Goal: Task Accomplishment & Management: Manage account settings

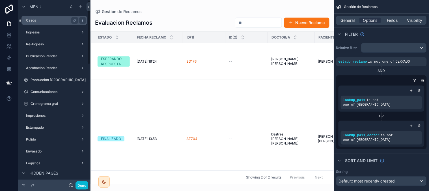
click at [44, 22] on label "Casos" at bounding box center [51, 20] width 50 height 5
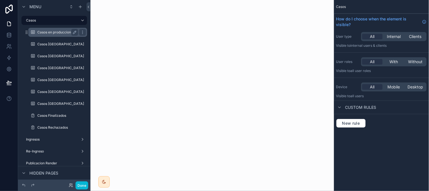
click at [43, 33] on label "Casos en produccion y finalizados" at bounding box center [64, 32] width 55 height 5
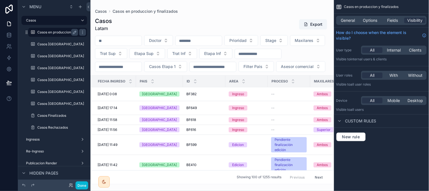
click at [43, 33] on label "Casos en produccion y finalizados" at bounding box center [64, 32] width 55 height 5
click at [364, 20] on span "Options" at bounding box center [370, 21] width 14 height 6
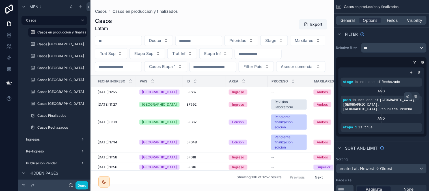
click at [406, 97] on div "scrollable content" at bounding box center [408, 96] width 8 height 8
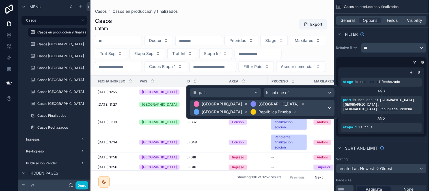
click at [244, 103] on icon at bounding box center [246, 104] width 4 height 4
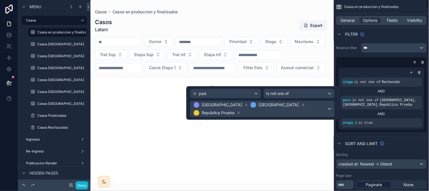
click at [410, 138] on div "Sort And Limit" at bounding box center [381, 143] width 95 height 14
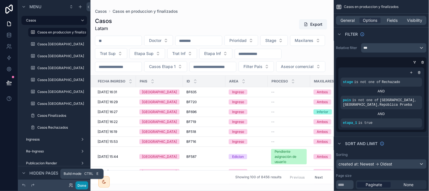
click at [83, 183] on button "Done" at bounding box center [81, 185] width 13 height 8
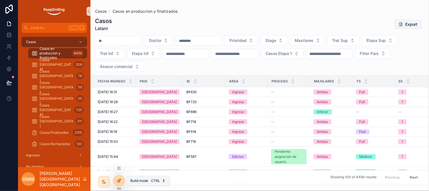
click at [118, 184] on div at bounding box center [118, 180] width 11 height 11
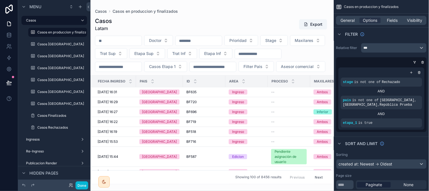
click at [394, 16] on div "General Options Fields Visibility" at bounding box center [381, 20] width 90 height 9
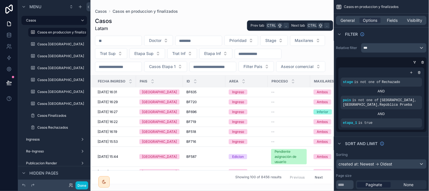
click at [393, 17] on div "General Options Fields Visibility" at bounding box center [381, 20] width 90 height 9
click at [393, 16] on div "General Options Fields Visibility" at bounding box center [381, 20] width 90 height 9
click at [393, 21] on span "Fields" at bounding box center [392, 21] width 11 height 6
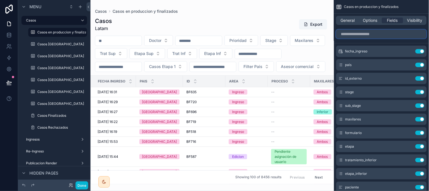
click at [388, 33] on input "scrollable content" at bounding box center [381, 33] width 90 height 9
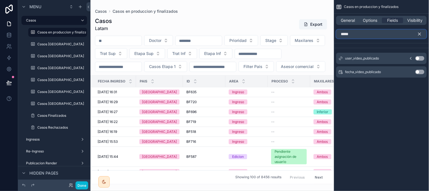
type input "*****"
click at [420, 72] on button "Use setting" at bounding box center [419, 72] width 9 height 5
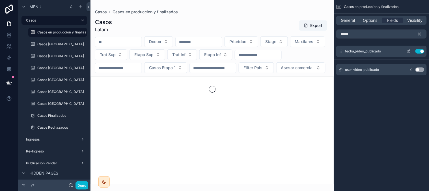
click at [407, 51] on icon "scrollable content" at bounding box center [408, 51] width 3 height 3
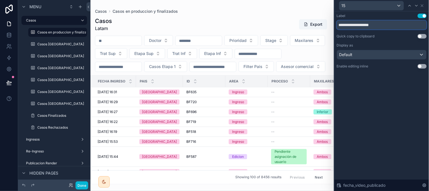
click at [351, 25] on input "**********" at bounding box center [382, 24] width 90 height 9
type input "**********"
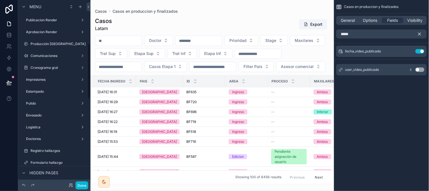
scroll to position [142, 0]
click at [38, 127] on label "Logistica" at bounding box center [51, 127] width 50 height 5
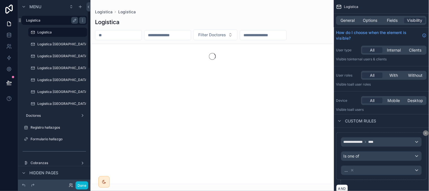
scroll to position [36, 0]
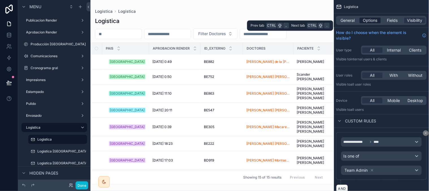
click at [368, 21] on span "Options" at bounding box center [370, 21] width 14 height 6
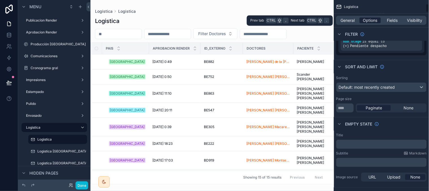
scroll to position [81, 0]
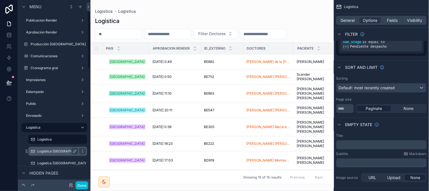
click at [48, 152] on label "Logistica [GEOGRAPHIC_DATA]" at bounding box center [62, 151] width 51 height 5
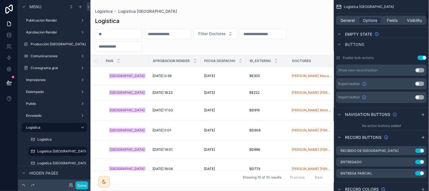
scroll to position [227, 0]
click at [411, 162] on icon "scrollable content" at bounding box center [411, 161] width 5 height 5
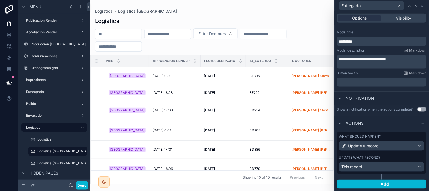
scroll to position [91, 0]
click at [406, 154] on div "What should happen? Update a record Update what record? This record" at bounding box center [382, 153] width 90 height 42
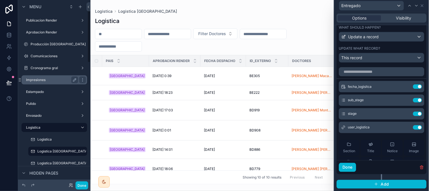
scroll to position [0, 0]
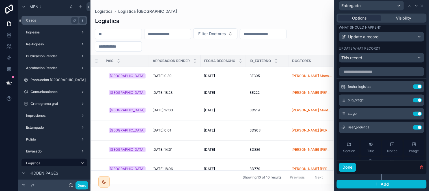
click at [44, 21] on label "Casos" at bounding box center [51, 20] width 50 height 5
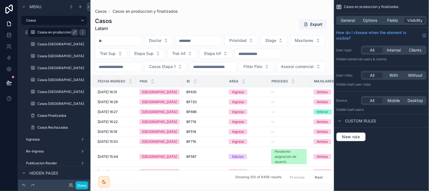
click at [49, 30] on label "Casos en produccion y finalizados" at bounding box center [64, 32] width 55 height 5
click at [395, 20] on span "Fields" at bounding box center [392, 21] width 11 height 6
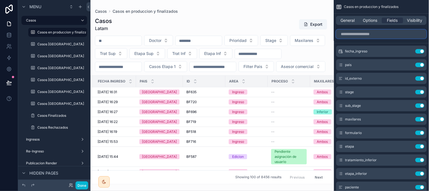
click at [390, 31] on input "scrollable content" at bounding box center [381, 33] width 90 height 9
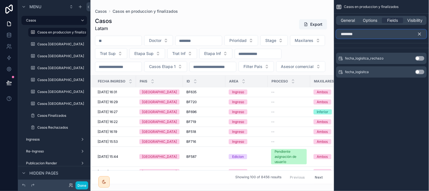
type input "********"
click at [422, 71] on button "Use setting" at bounding box center [419, 72] width 9 height 5
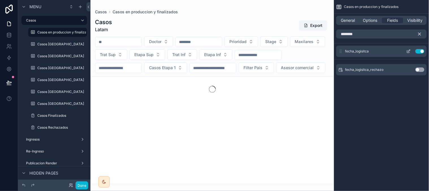
click at [409, 51] on icon "scrollable content" at bounding box center [408, 51] width 5 height 5
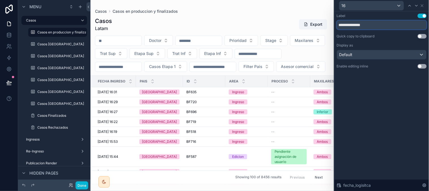
click at [376, 24] on input "**********" at bounding box center [382, 24] width 90 height 9
type input "**********"
click at [362, 26] on input "**********" at bounding box center [382, 24] width 90 height 9
type input "********"
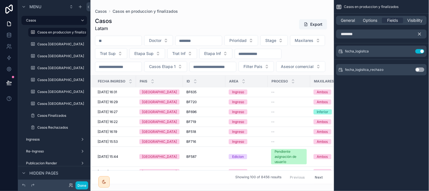
click at [420, 34] on icon "scrollable content" at bounding box center [419, 34] width 3 height 3
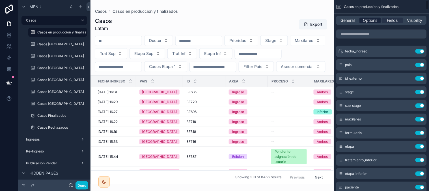
click at [372, 20] on span "Options" at bounding box center [370, 21] width 14 height 6
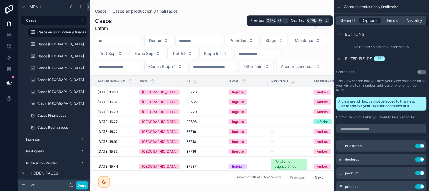
scroll to position [389, 0]
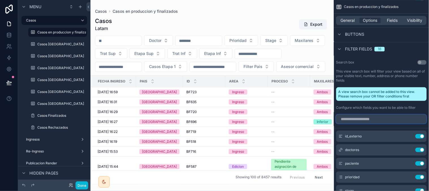
click at [350, 119] on input "scrollable content" at bounding box center [381, 118] width 90 height 9
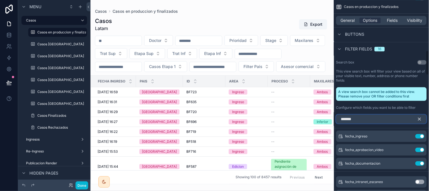
scroll to position [376, 0]
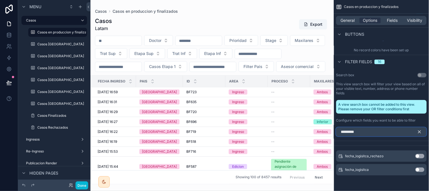
type input "*********"
click at [420, 170] on button "Use setting" at bounding box center [419, 169] width 9 height 5
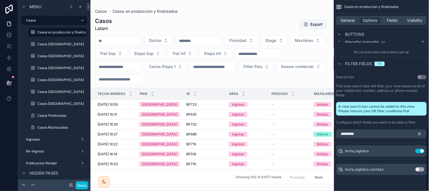
scroll to position [374, 0]
click at [408, 149] on icon "scrollable content" at bounding box center [408, 151] width 5 height 5
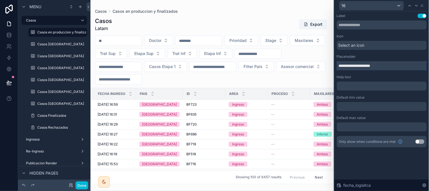
click at [379, 63] on input "**********" at bounding box center [382, 65] width 90 height 9
type input "********"
click at [420, 7] on div "16" at bounding box center [382, 5] width 90 height 11
click at [420, 7] on icon at bounding box center [422, 5] width 5 height 5
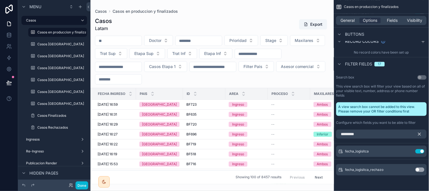
click at [420, 131] on icon "scrollable content" at bounding box center [419, 133] width 5 height 5
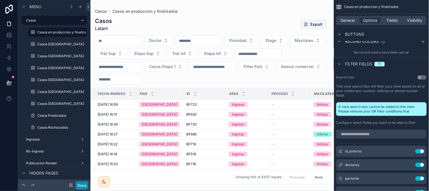
click at [79, 188] on button "Done" at bounding box center [81, 185] width 13 height 8
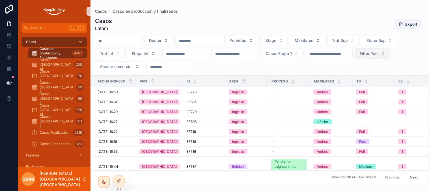
click at [355, 59] on button "Filter Pais" at bounding box center [372, 53] width 35 height 11
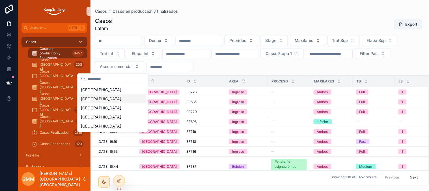
click at [117, 100] on div "[GEOGRAPHIC_DATA]" at bounding box center [113, 98] width 68 height 9
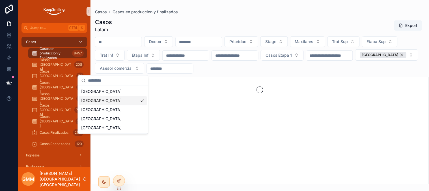
click at [185, 18] on div "Casos Latam Export" at bounding box center [259, 25] width 329 height 15
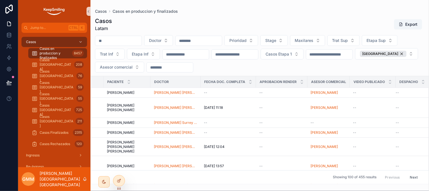
scroll to position [0, 428]
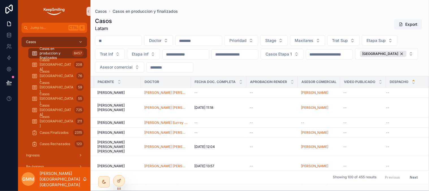
click at [412, 81] on icon "scrollable content" at bounding box center [414, 81] width 4 height 4
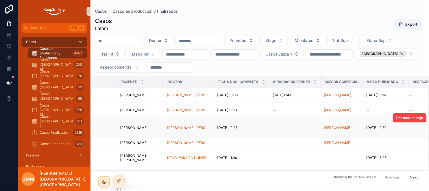
scroll to position [0, 428]
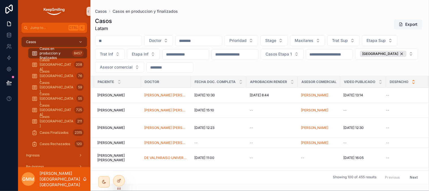
click at [412, 82] on icon "scrollable content" at bounding box center [414, 83] width 4 height 4
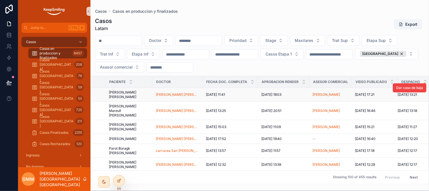
scroll to position [0, 428]
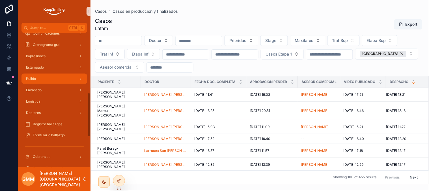
click at [56, 68] on div "Casos Casos en produccion y finalizados 8457 Casos [GEOGRAPHIC_DATA] 208 [GEOGR…" at bounding box center [54, 66] width 72 height 416
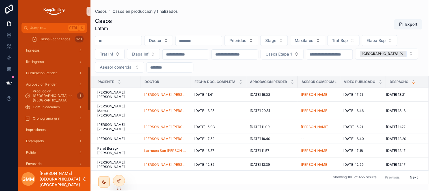
click at [360, 57] on div "[GEOGRAPHIC_DATA]" at bounding box center [383, 54] width 47 height 6
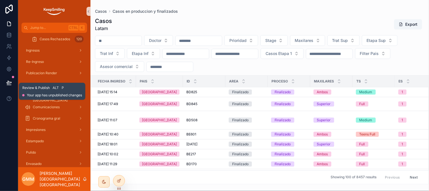
click at [7, 83] on icon at bounding box center [9, 83] width 6 height 6
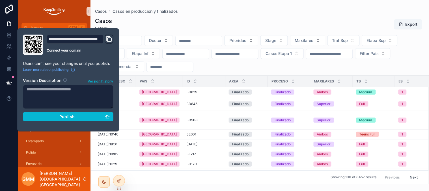
click at [35, 100] on textarea at bounding box center [68, 97] width 90 height 24
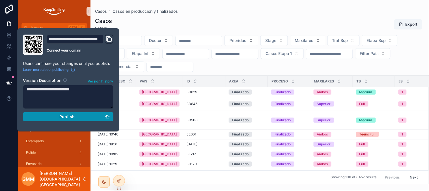
type textarea "**********"
click at [55, 116] on div "Publish" at bounding box center [68, 116] width 83 height 5
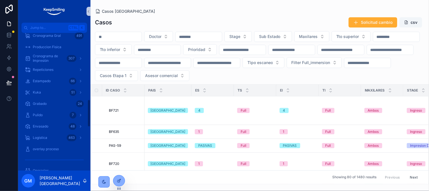
scroll to position [334, 0]
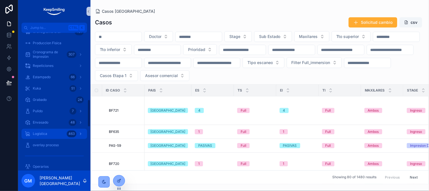
click at [37, 134] on span "Logística" at bounding box center [40, 133] width 14 height 5
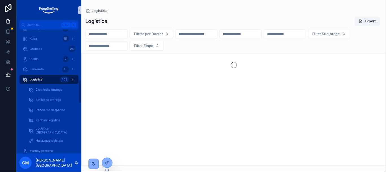
scroll to position [288, 0]
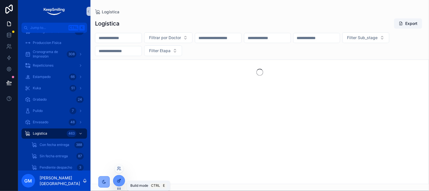
click at [118, 178] on icon at bounding box center [119, 180] width 5 height 5
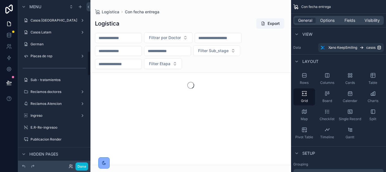
scroll to position [339, 0]
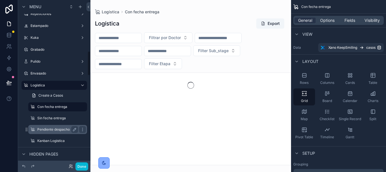
click at [65, 128] on label "Pendiente despacho" at bounding box center [56, 129] width 38 height 5
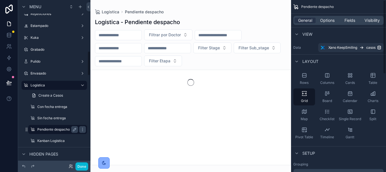
click at [328, 21] on span "Options" at bounding box center [327, 21] width 14 height 6
drag, startPoint x: 65, startPoint y: 128, endPoint x: 328, endPoint y: 21, distance: 284.3
click at [328, 21] on span "Options" at bounding box center [327, 21] width 14 height 6
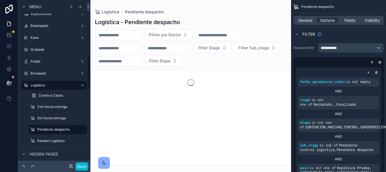
click at [291, 69] on div "scrollable content" at bounding box center [190, 86] width 201 height 172
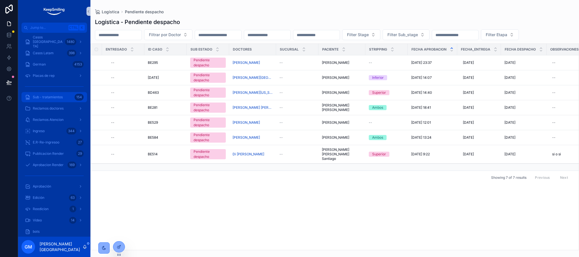
click at [285, 14] on div "Logística Pendiente despacho" at bounding box center [335, 12] width 480 height 6
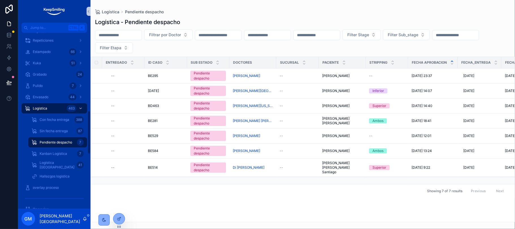
scroll to position [316, 0]
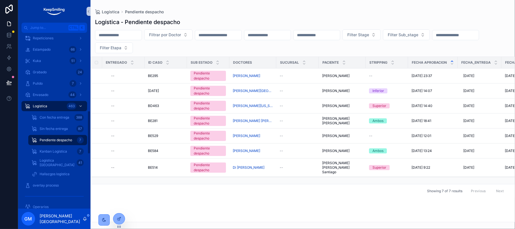
drag, startPoint x: 88, startPoint y: 58, endPoint x: 90, endPoint y: 136, distance: 78.0
click at [90, 136] on div "Casos Argentina 1480 Casos Latam 398 German 4153 Placas de rep Sub - tratamient…" at bounding box center [54, 121] width 72 height 176
click at [118, 156] on icon at bounding box center [118, 219] width 3 height 3
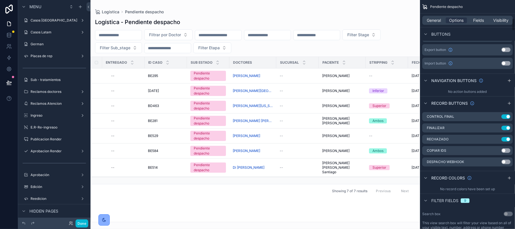
scroll to position [321, 0]
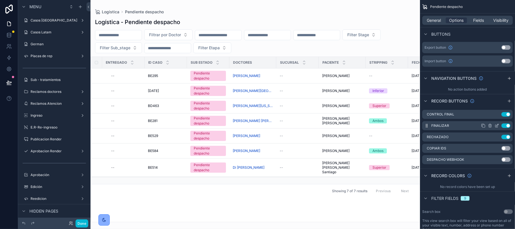
click at [351, 123] on icon "scrollable content" at bounding box center [496, 125] width 5 height 5
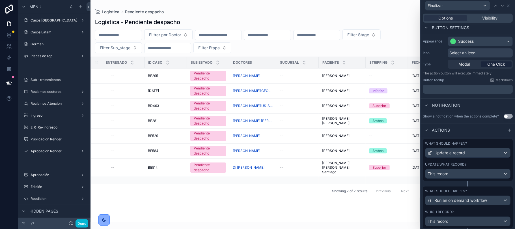
scroll to position [42, 0]
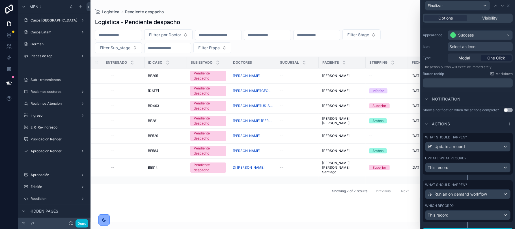
click at [351, 156] on div "What should happen? Update a record Update what record? This record" at bounding box center [468, 154] width 90 height 42
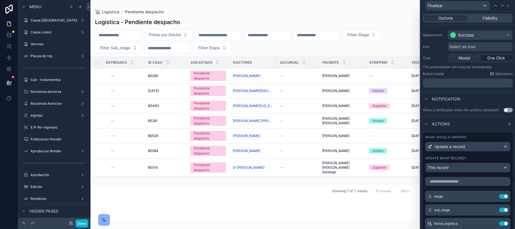
scroll to position [187, 0]
